Goal: Find specific page/section: Find specific page/section

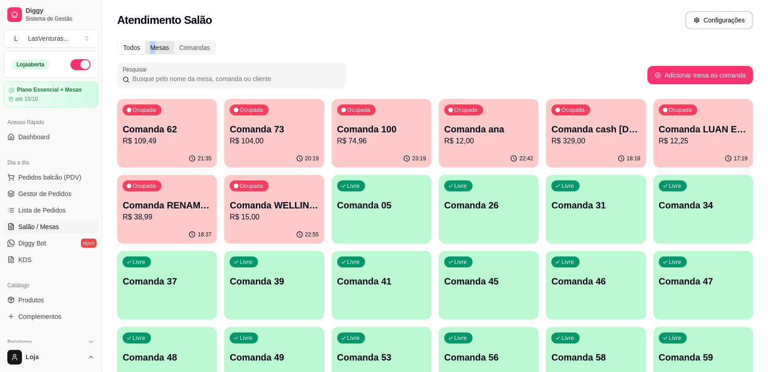
drag, startPoint x: 149, startPoint y: 48, endPoint x: 157, endPoint y: 43, distance: 9.0
click at [156, 44] on div "Mesas" at bounding box center [159, 47] width 29 height 13
click at [158, 43] on div "Mesas" at bounding box center [159, 47] width 29 height 13
click at [145, 41] on input "Mesas" at bounding box center [145, 41] width 0 height 0
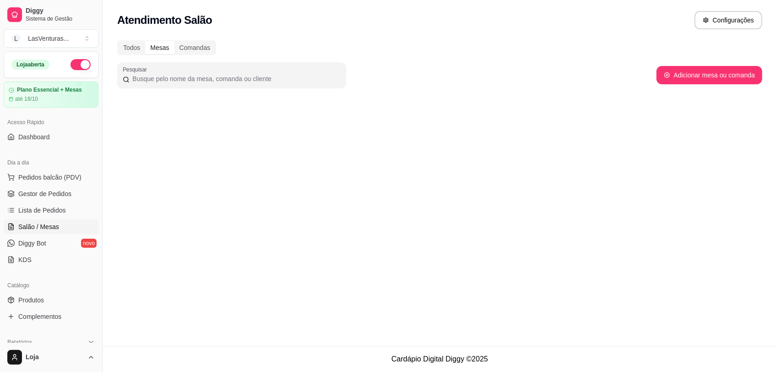
click at [54, 222] on span "Salão / Mesas" at bounding box center [38, 226] width 41 height 9
click at [47, 224] on span "Salão / Mesas" at bounding box center [38, 226] width 41 height 9
click at [46, 224] on span "Salão / Mesas" at bounding box center [38, 226] width 41 height 9
